Goal: Task Accomplishment & Management: Complete application form

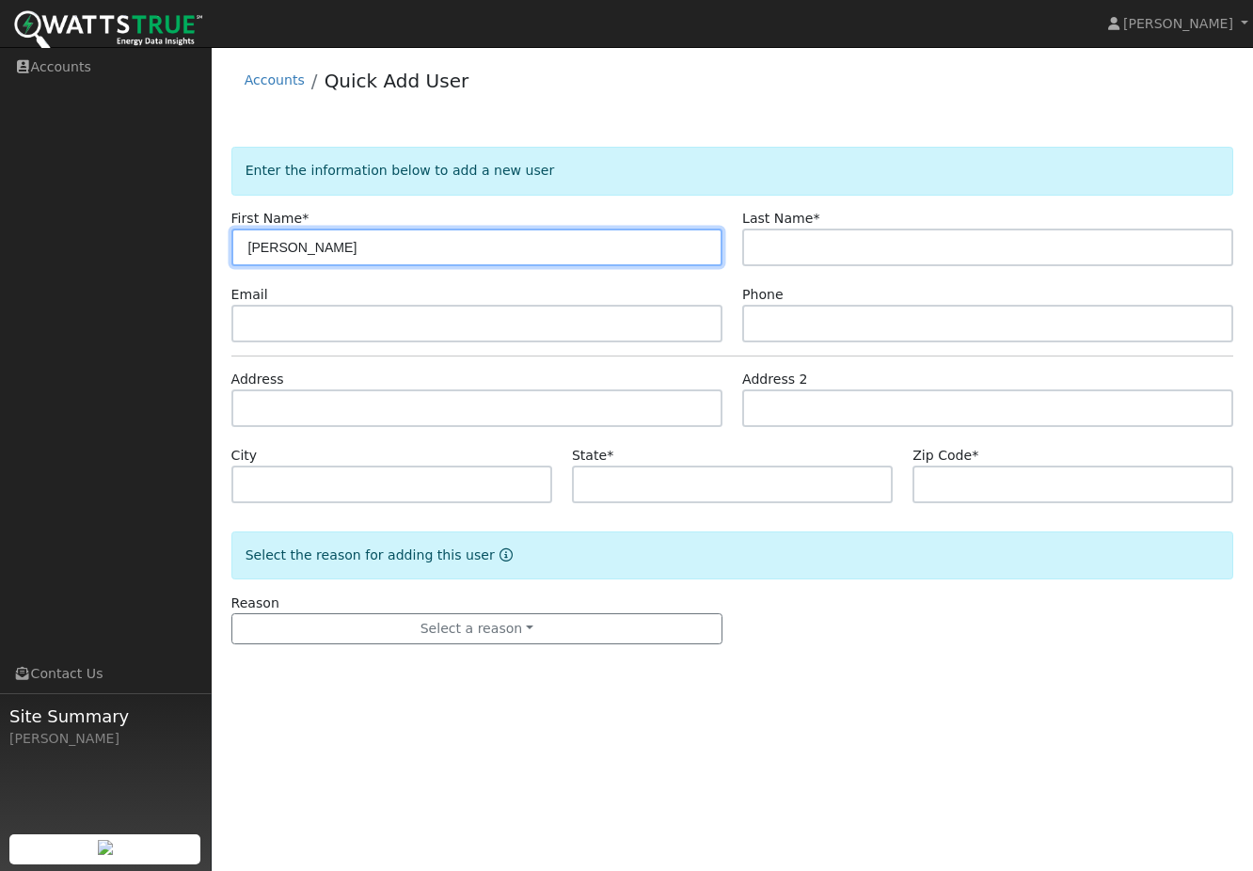
type input "Trevor"
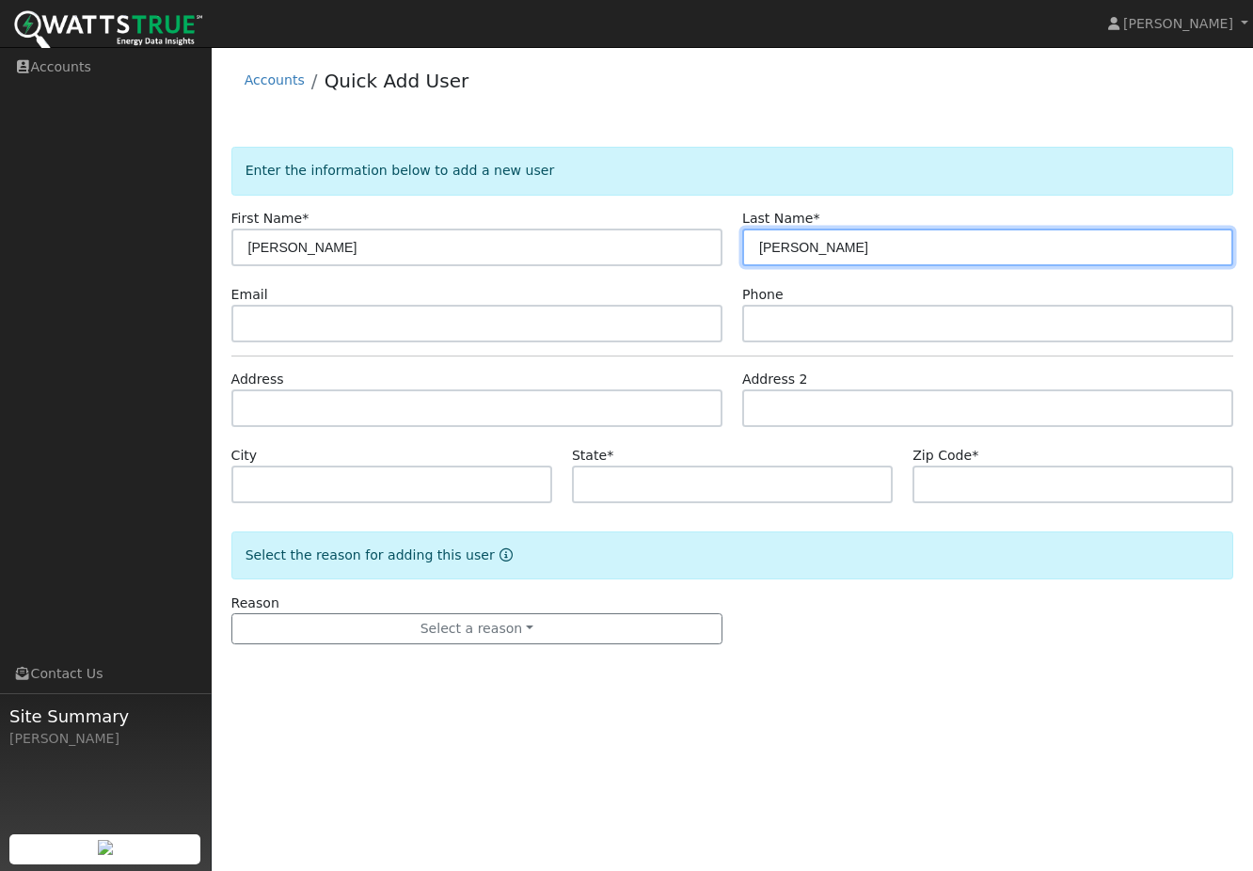
type input "Curran"
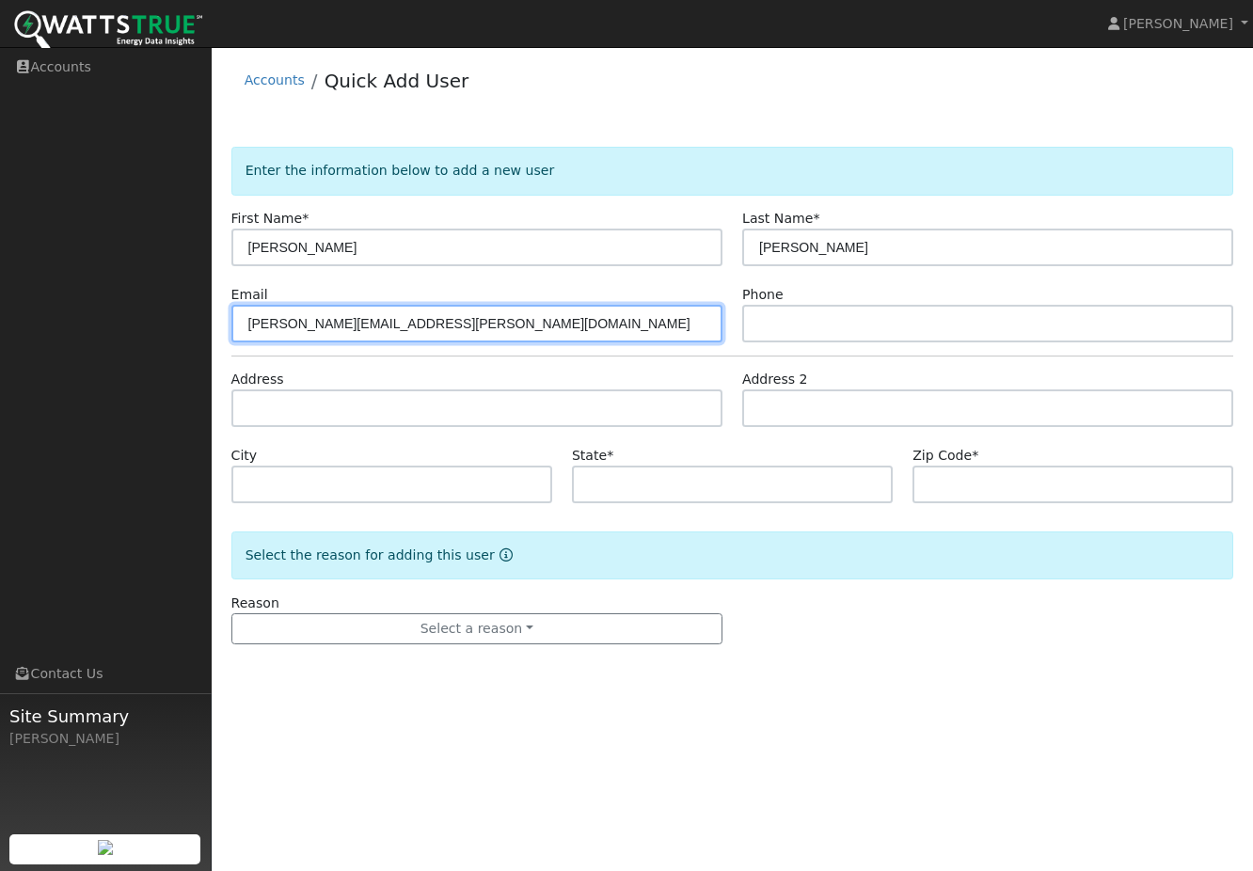
type input "[PERSON_NAME][EMAIL_ADDRESS][PERSON_NAME][DOMAIN_NAME]"
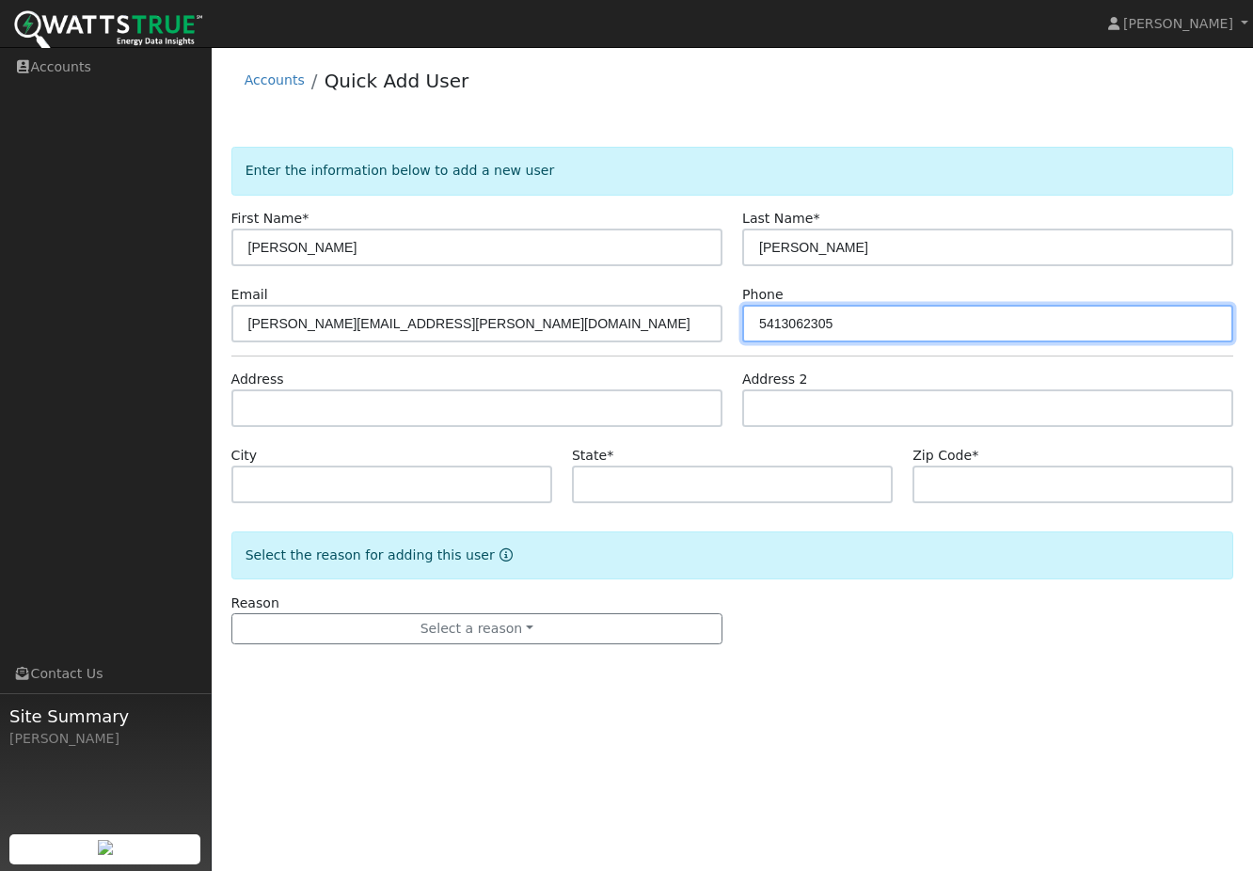
type input "5413062305"
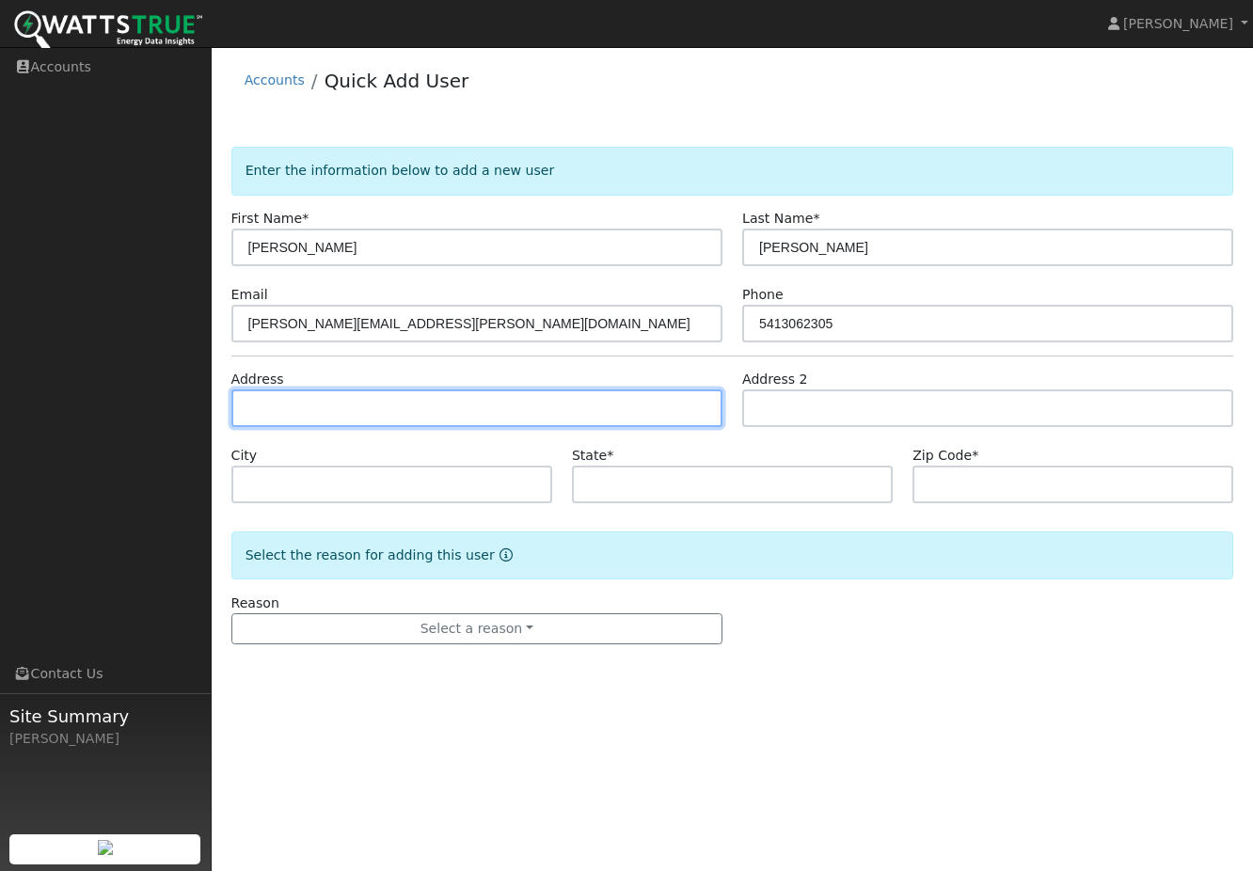
click at [359, 418] on input "text" at bounding box center [476, 408] width 491 height 38
type input "5101 North Scottsdale Road"
type input "Scottsdale"
type input "AZ"
type input "85250"
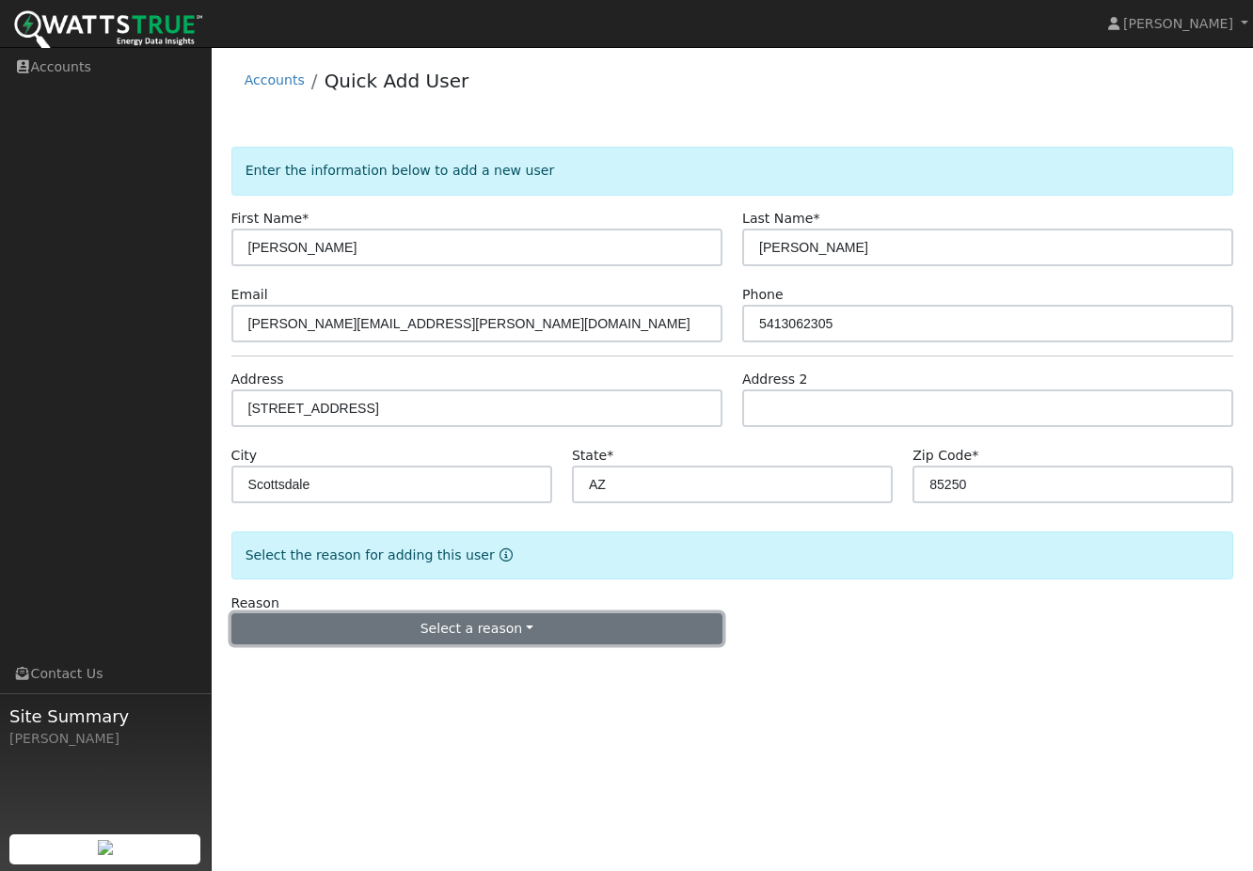
click at [487, 641] on button "Select a reason" at bounding box center [476, 629] width 491 height 32
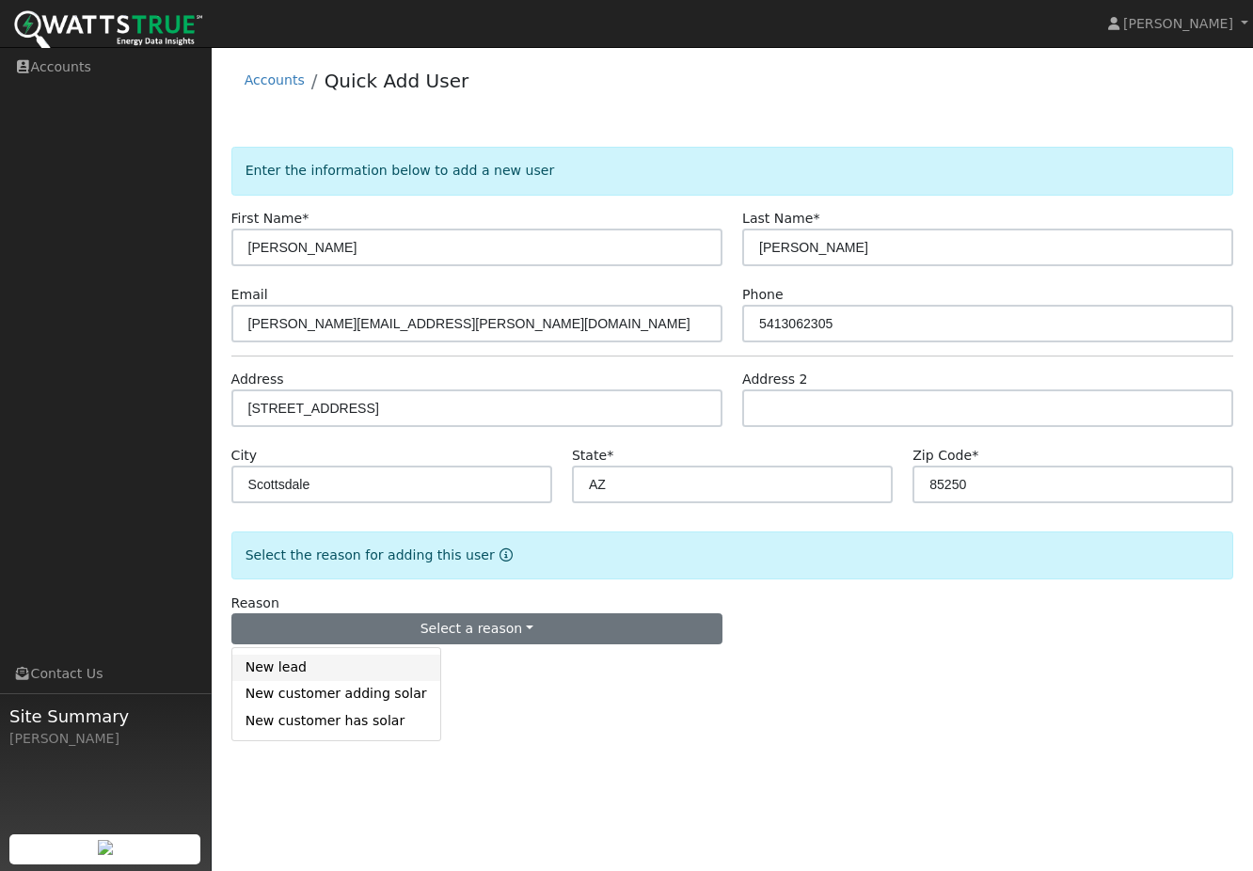
click at [388, 662] on link "New lead" at bounding box center [336, 668] width 208 height 26
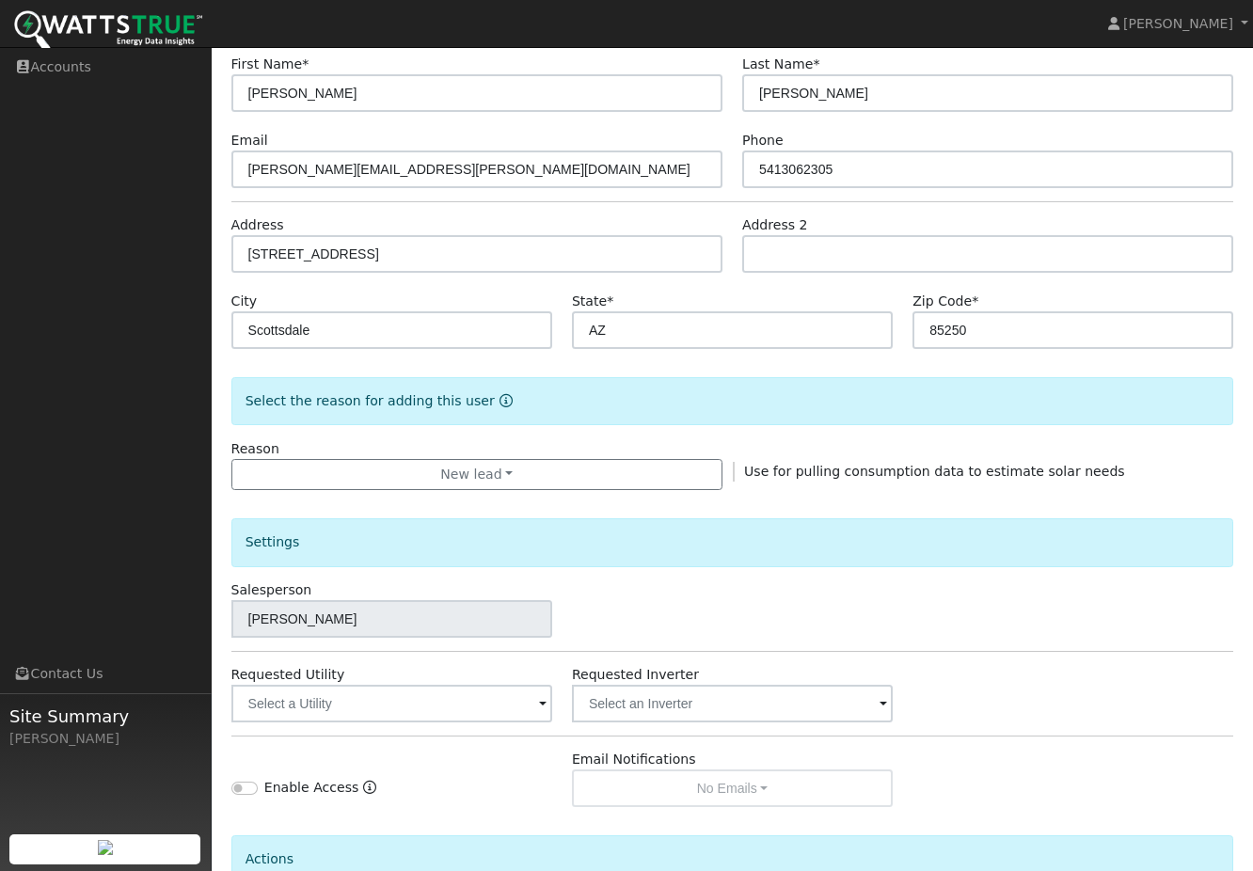
scroll to position [159, 0]
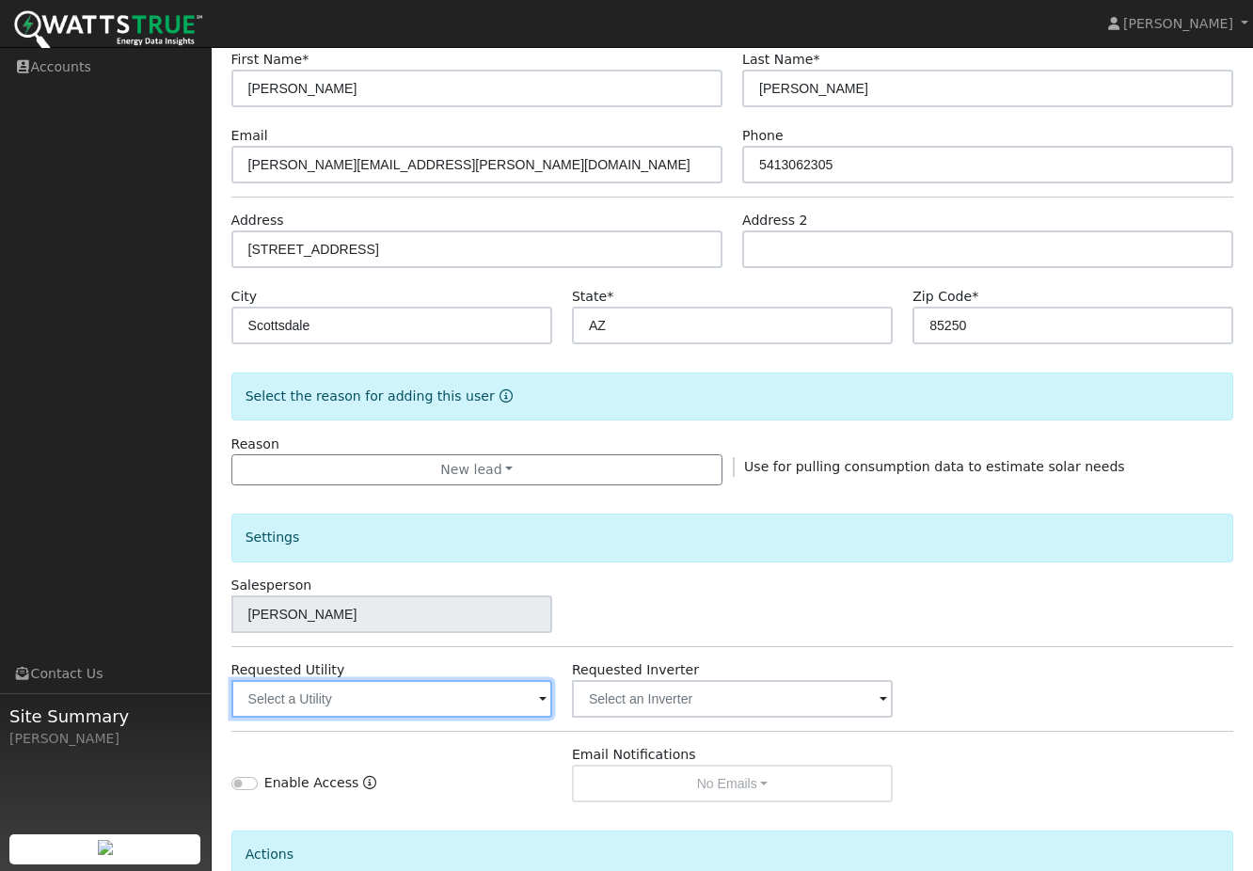
click at [490, 690] on input "text" at bounding box center [391, 699] width 321 height 38
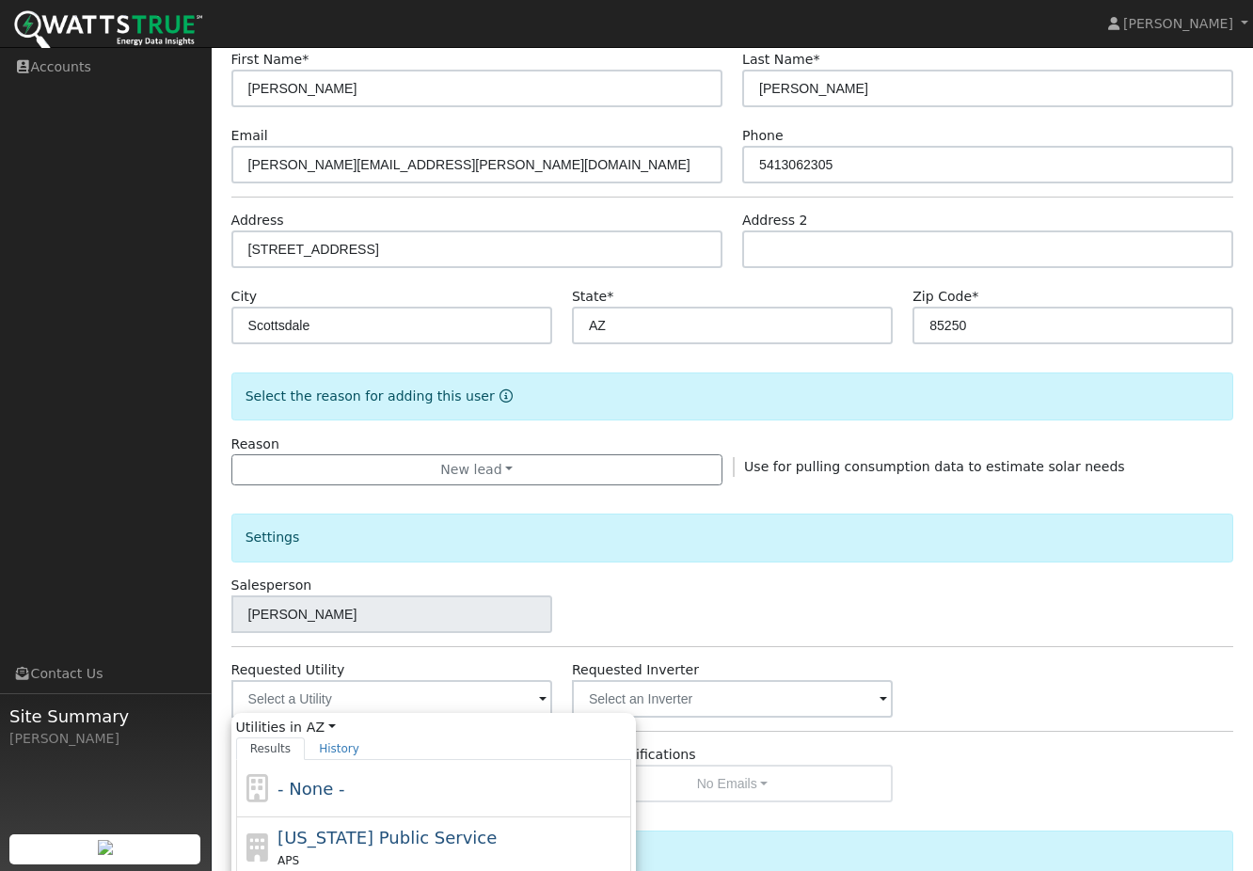
drag, startPoint x: 488, startPoint y: 859, endPoint x: 473, endPoint y: 852, distance: 16.4
click at [485, 857] on div "APS" at bounding box center [451, 860] width 349 height 20
type input "Arizona Public Service"
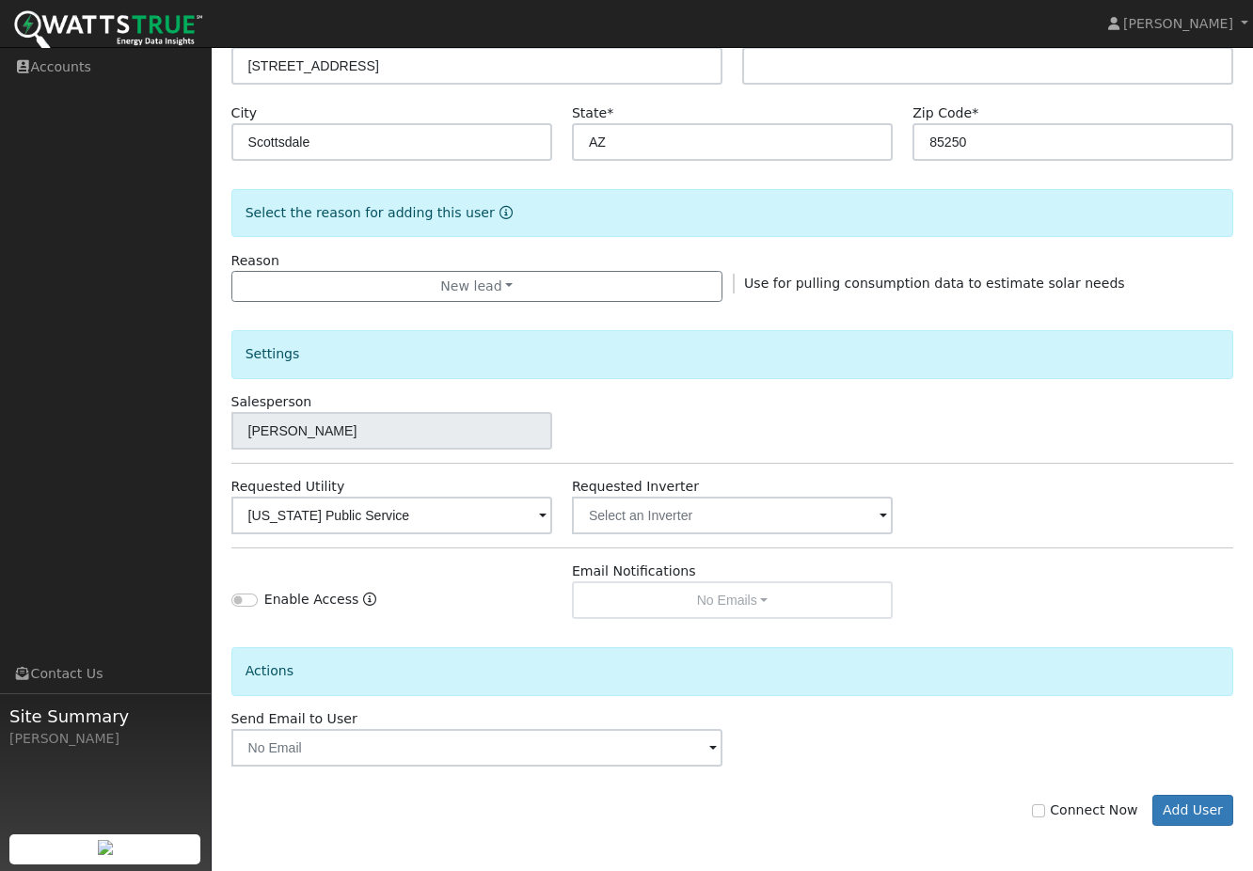
scroll to position [344, 0]
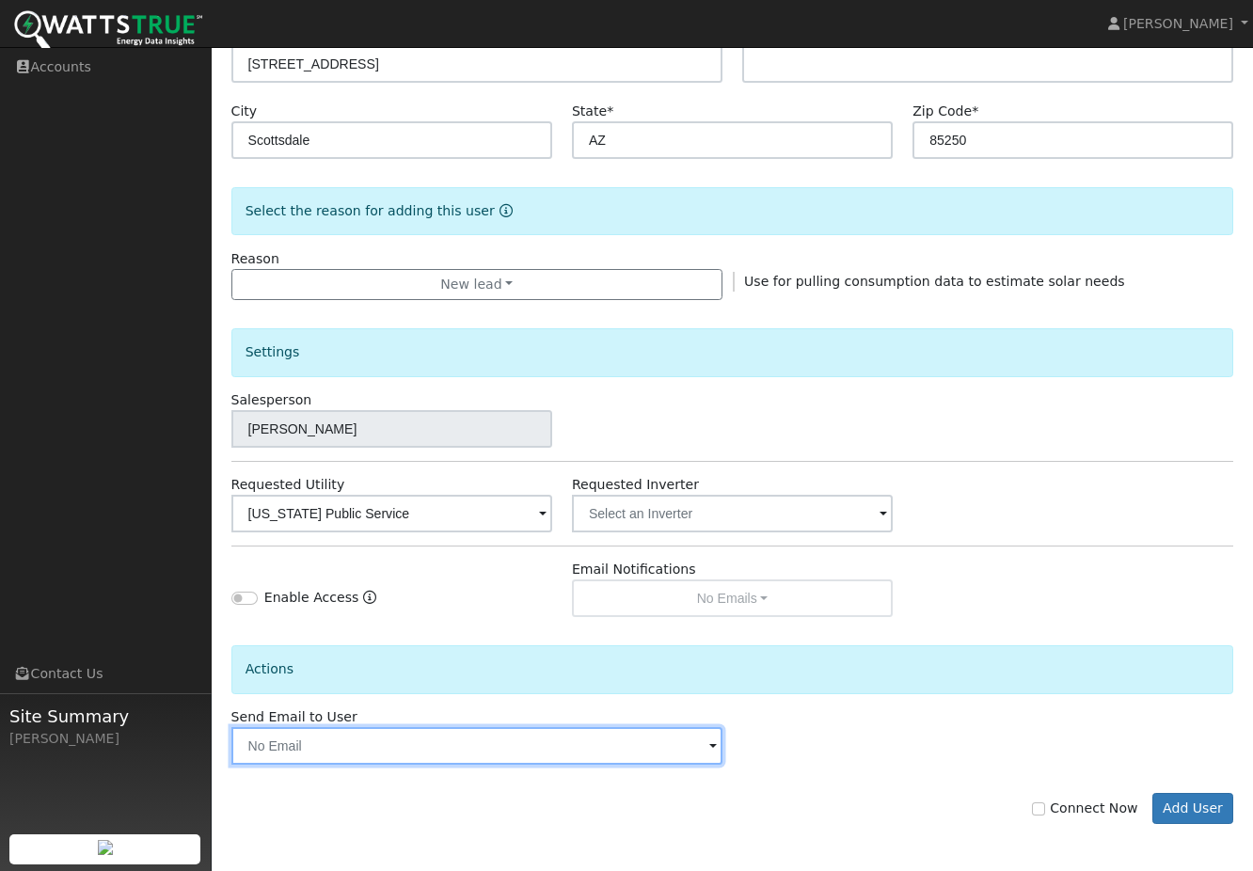
click at [485, 754] on input "text" at bounding box center [476, 746] width 491 height 38
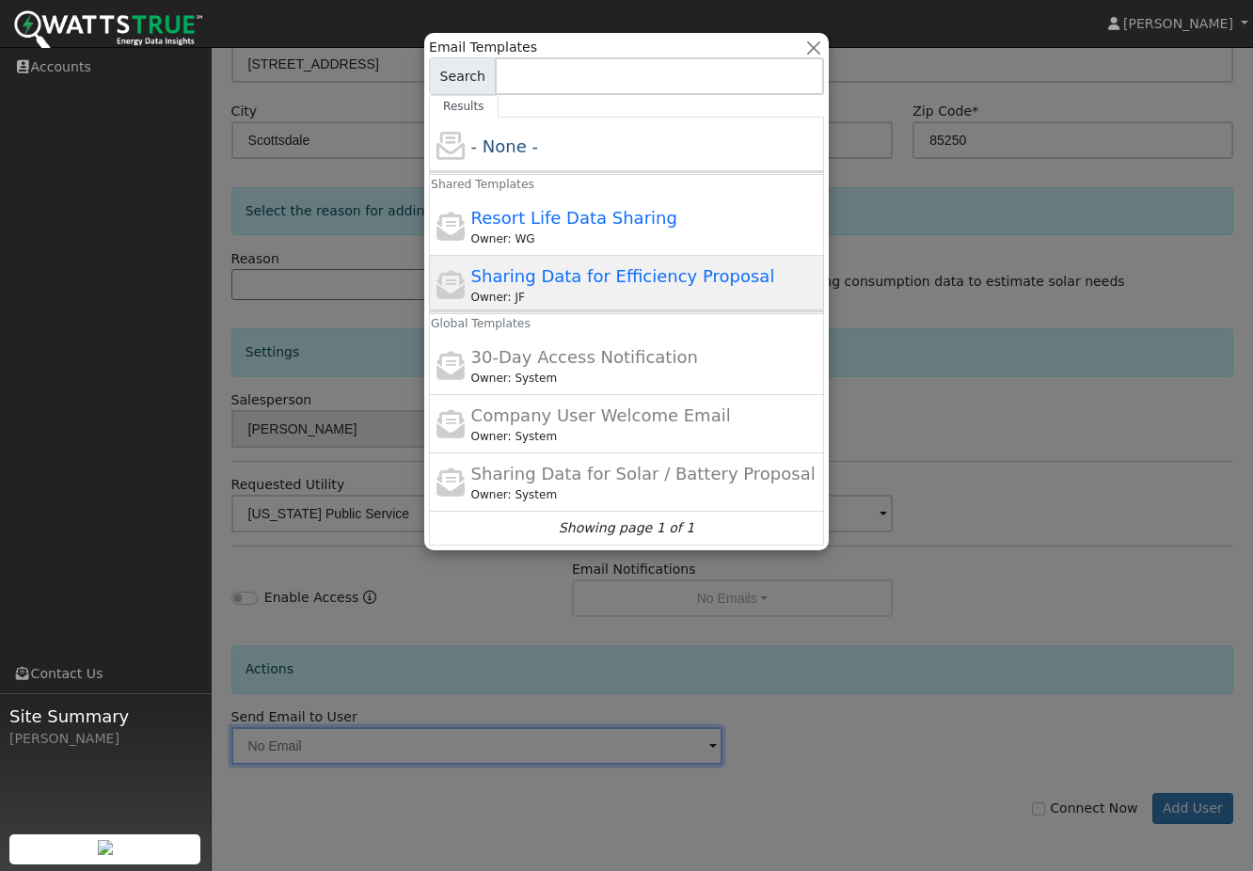
click at [612, 270] on span "Sharing Data for Efficiency Proposal" at bounding box center [623, 276] width 304 height 20
type input "Sharing Data for Efficiency Proposal"
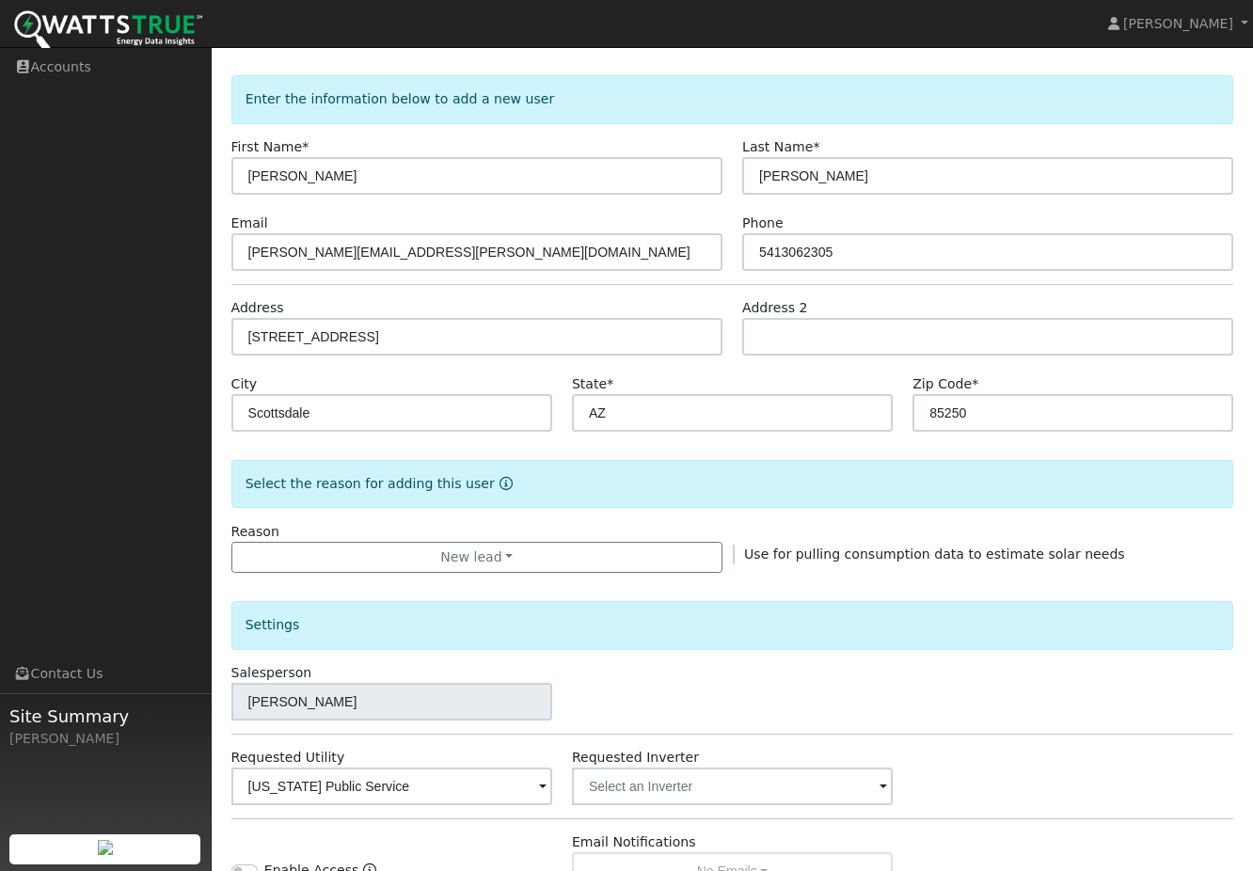
scroll to position [0, 0]
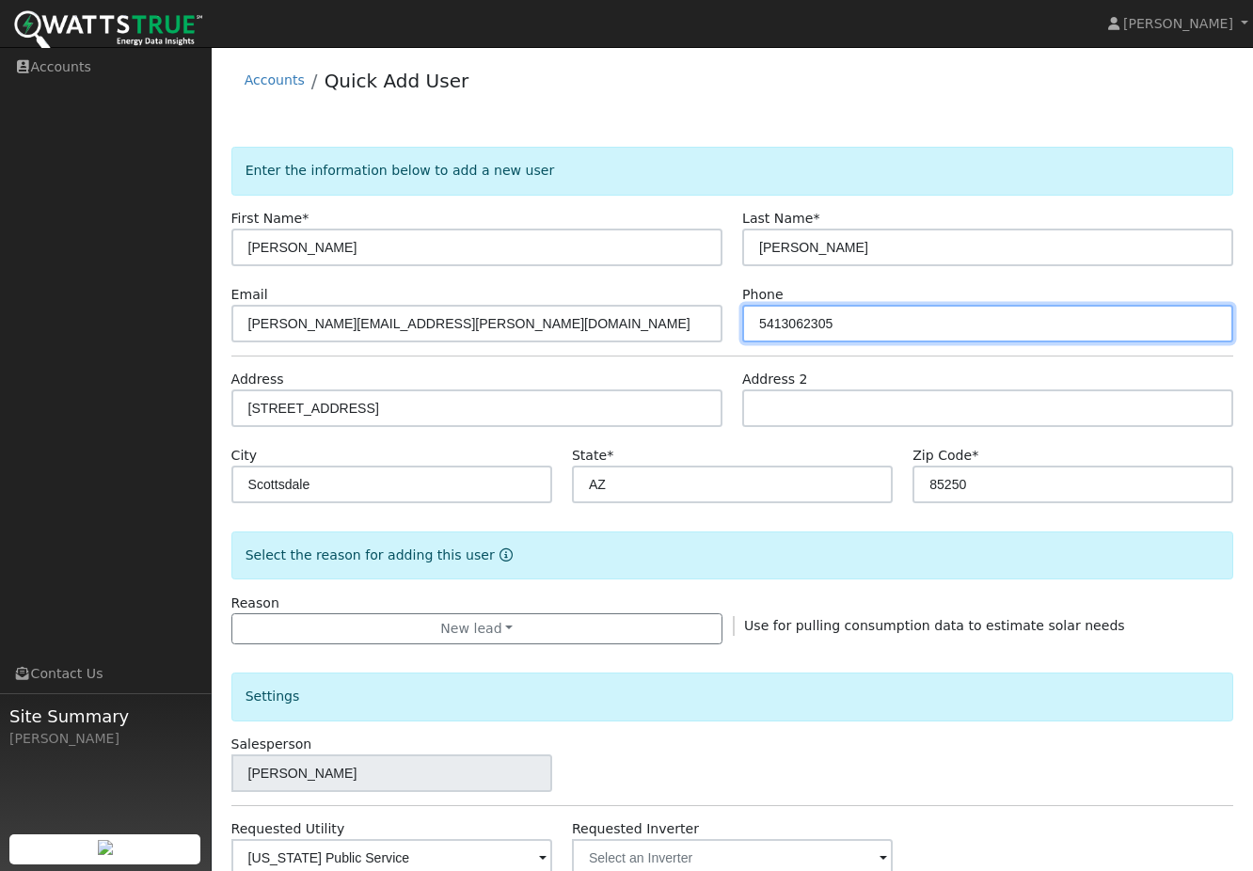
click at [812, 323] on input "5413062305" at bounding box center [987, 324] width 491 height 38
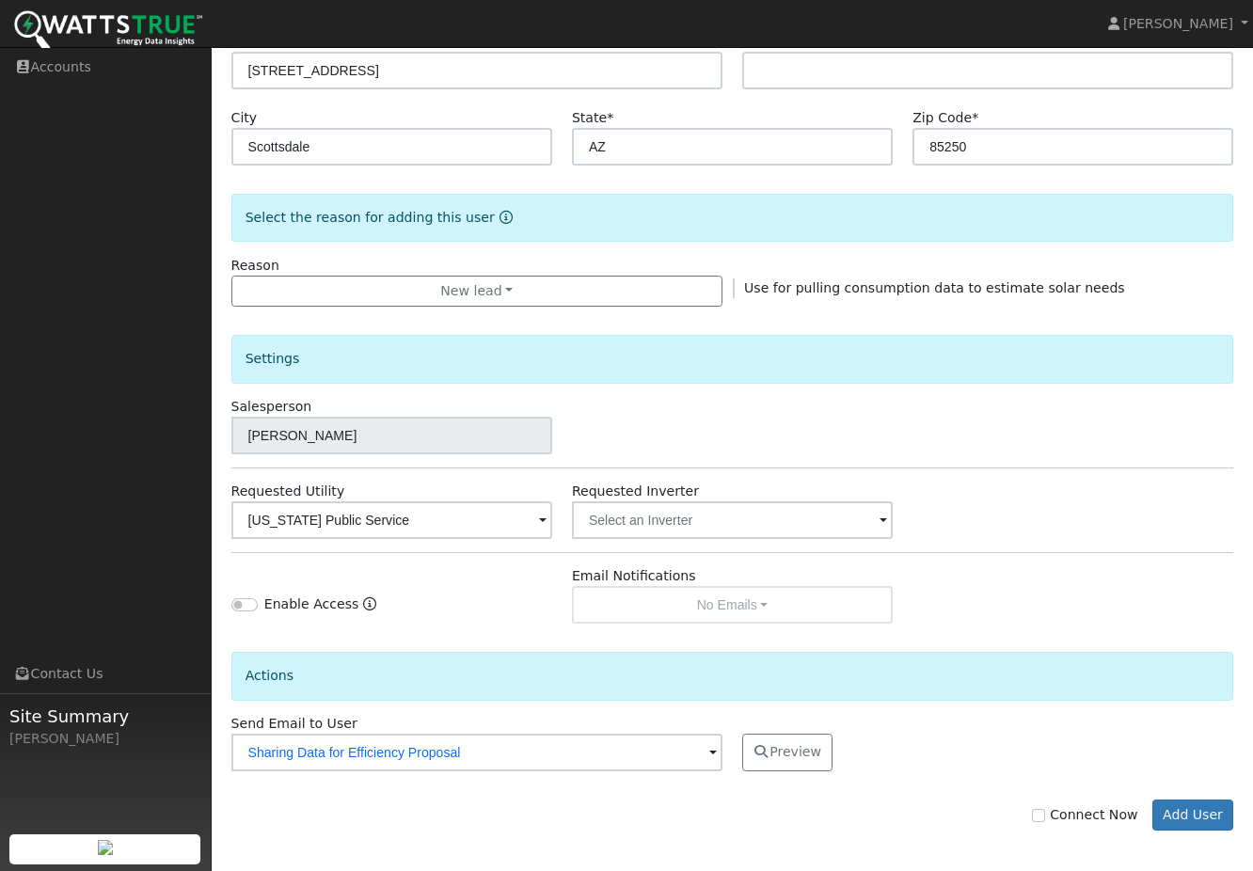
scroll to position [344, 0]
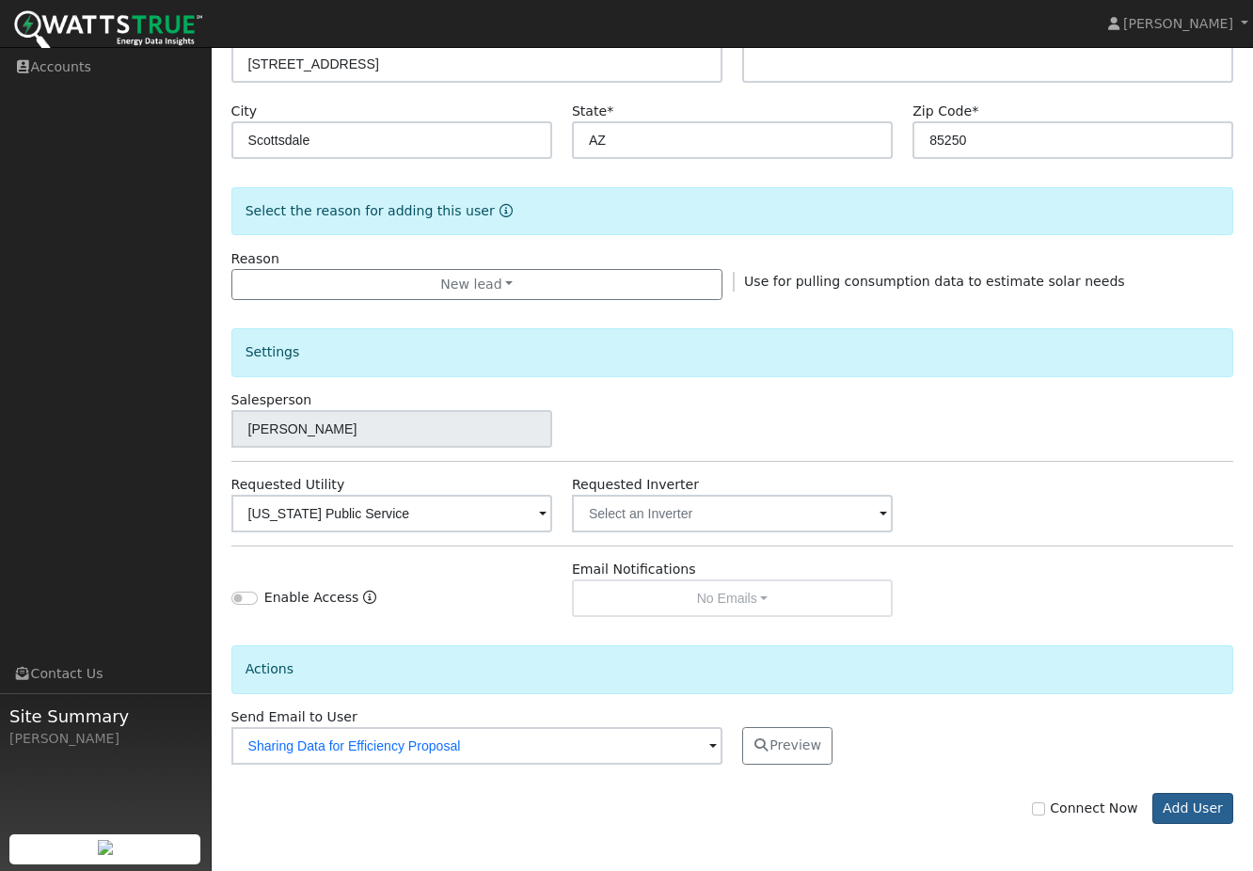
type input "5413061305"
click at [1179, 803] on button "Add User" at bounding box center [1193, 809] width 82 height 32
